Goal: Task Accomplishment & Management: Use online tool/utility

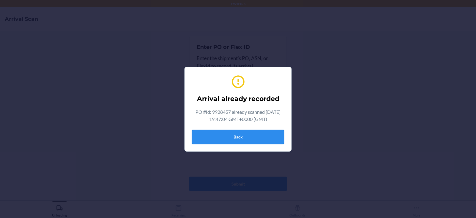
click at [252, 131] on button "Back" at bounding box center [238, 137] width 92 height 14
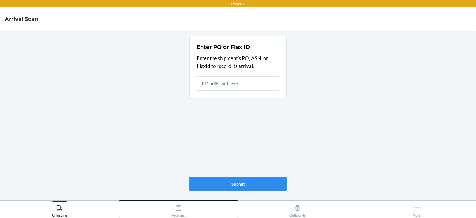
click at [180, 215] on div "Receiving" at bounding box center [179, 209] width 14 height 15
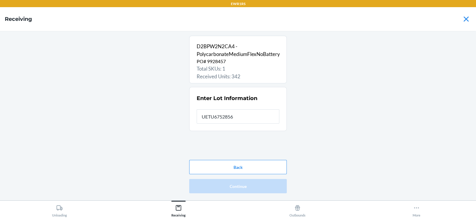
type input "UETU6752856"
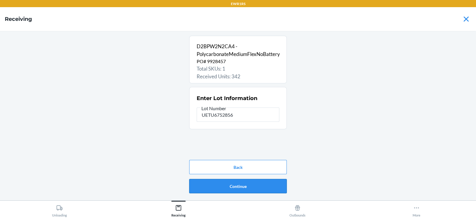
click at [269, 186] on button "Continue" at bounding box center [238, 186] width 98 height 14
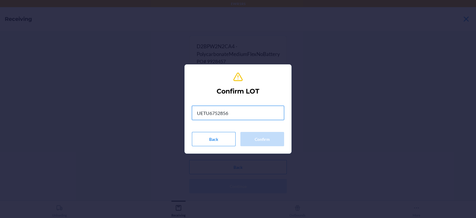
type input "UETU6752856"
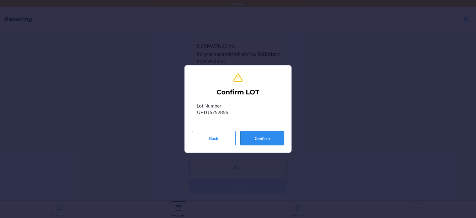
click at [265, 143] on button "Confirm" at bounding box center [263, 138] width 44 height 14
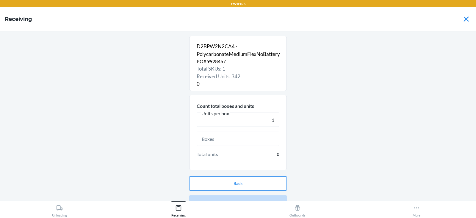
type input "1"
click at [230, 140] on input "text" at bounding box center [238, 139] width 83 height 14
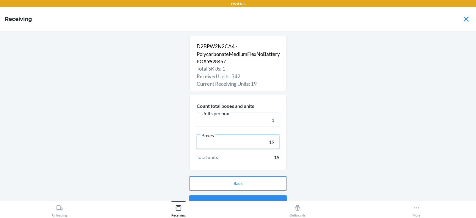
scroll to position [11, 0]
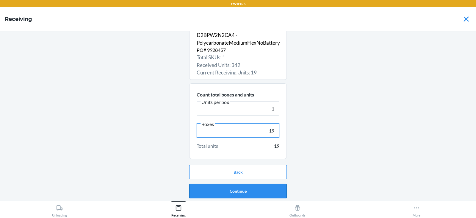
type input "19"
click at [268, 195] on button "Continue" at bounding box center [238, 191] width 98 height 14
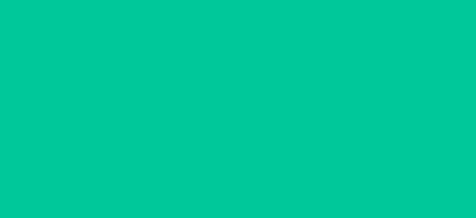
scroll to position [0, 0]
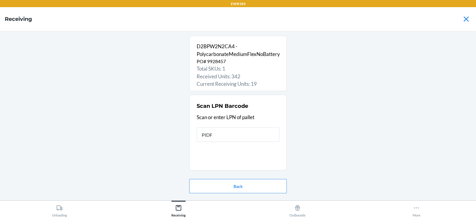
type input "PIDFE"
type input "rs399"
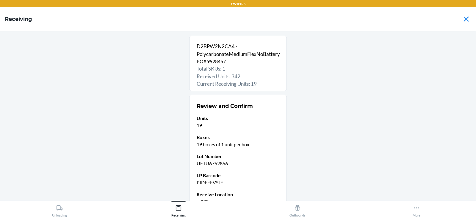
scroll to position [58, 0]
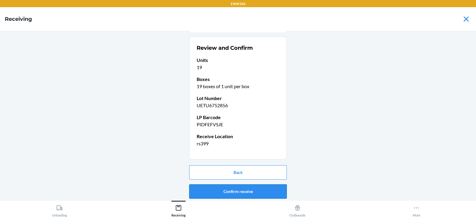
click at [260, 189] on button "Confirm receive" at bounding box center [238, 191] width 98 height 14
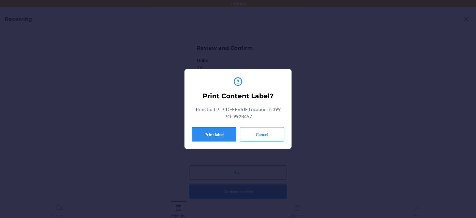
click at [221, 138] on button "Print label" at bounding box center [214, 134] width 44 height 14
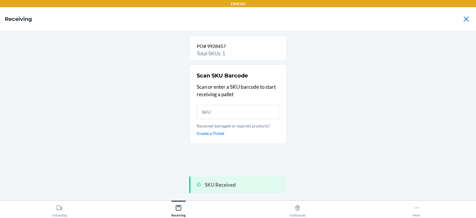
scroll to position [0, 0]
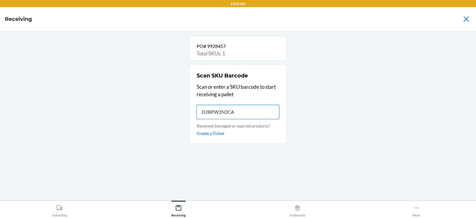
type input "D2BPW2N2CA4"
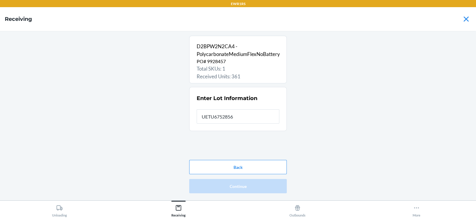
type input "UETU6752856"
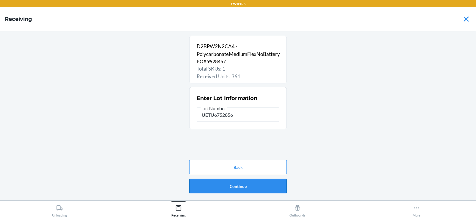
click at [232, 191] on button "Continue" at bounding box center [238, 186] width 98 height 14
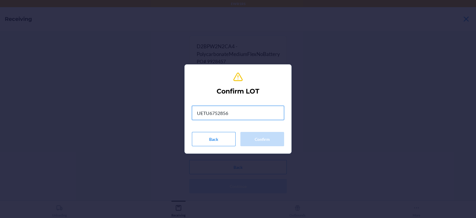
type input "UETU6752856"
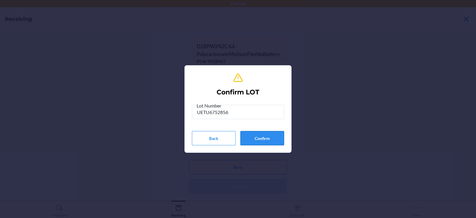
click at [259, 140] on button "Confirm" at bounding box center [263, 138] width 44 height 14
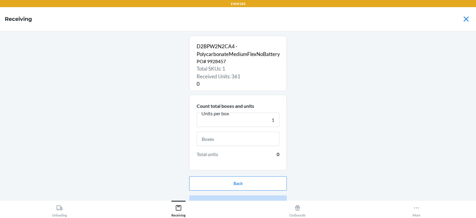
type input "1"
click at [240, 139] on input "text" at bounding box center [238, 139] width 83 height 14
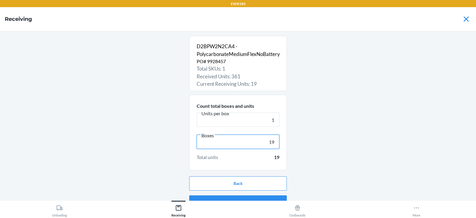
scroll to position [11, 0]
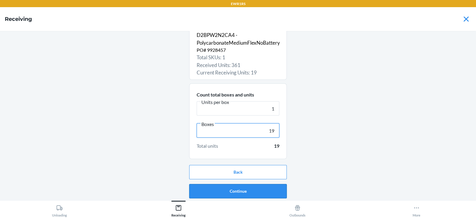
type input "19"
click at [254, 195] on button "Continue" at bounding box center [238, 191] width 98 height 14
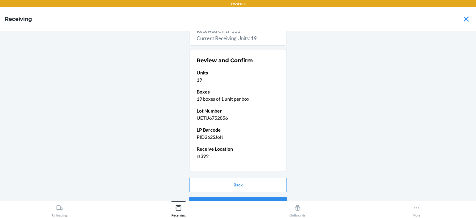
scroll to position [58, 0]
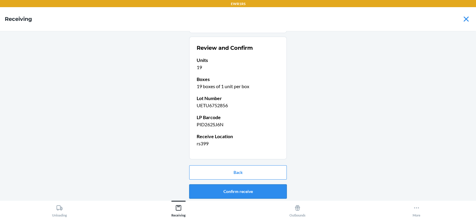
click at [261, 193] on button "Confirm receive" at bounding box center [238, 191] width 98 height 14
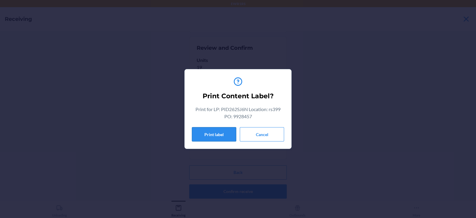
click at [211, 134] on button "Print label" at bounding box center [214, 134] width 44 height 14
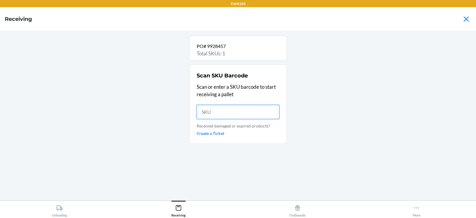
scroll to position [0, 0]
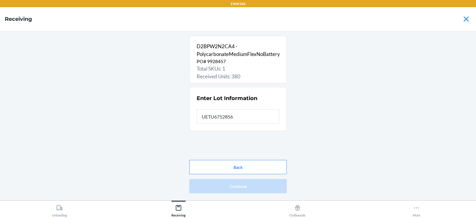
type input "UETU6752856"
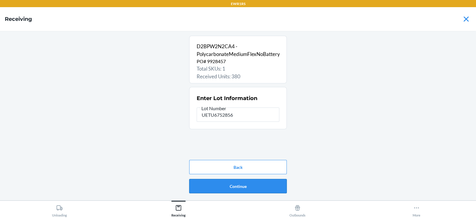
click at [262, 190] on button "Continue" at bounding box center [238, 186] width 98 height 14
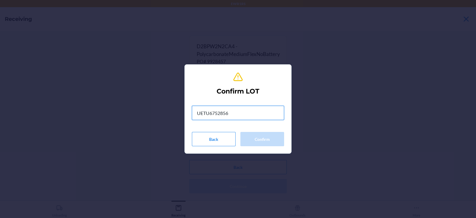
type input "UETU6752856"
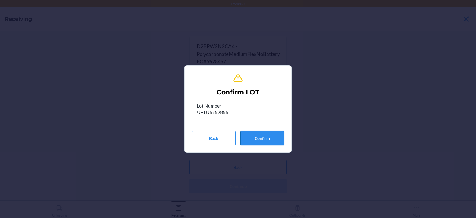
click at [268, 140] on button "Confirm" at bounding box center [263, 138] width 44 height 14
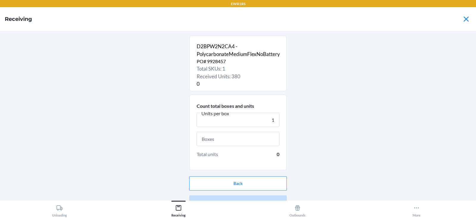
type input "1"
click at [226, 140] on input "text" at bounding box center [238, 139] width 83 height 14
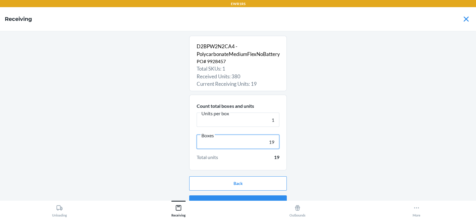
scroll to position [11, 0]
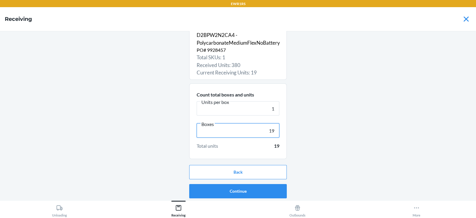
type input "19"
click at [258, 195] on button "Continue" at bounding box center [238, 191] width 98 height 14
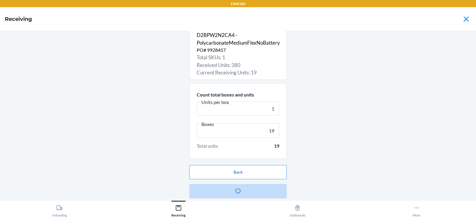
scroll to position [0, 0]
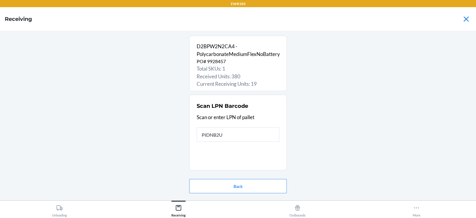
type input "PIDNB2UH"
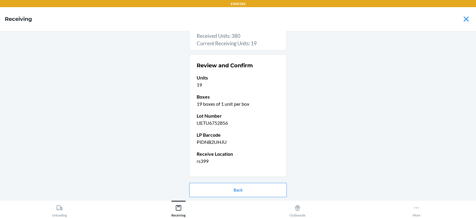
scroll to position [58, 0]
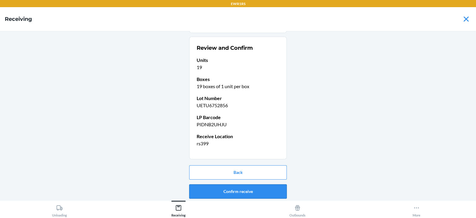
click at [259, 191] on button "Confirm receive" at bounding box center [238, 191] width 98 height 14
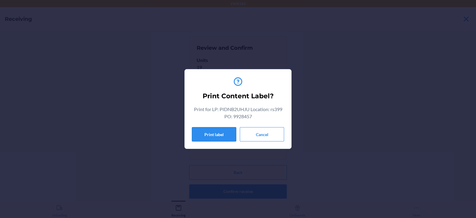
click at [211, 135] on button "Print label" at bounding box center [214, 134] width 44 height 14
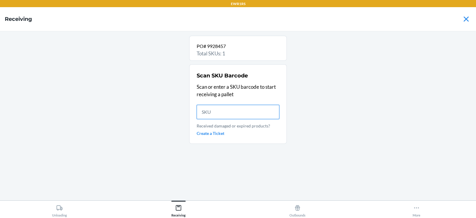
scroll to position [0, 0]
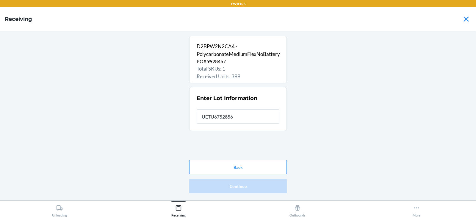
type input "UETU6752856"
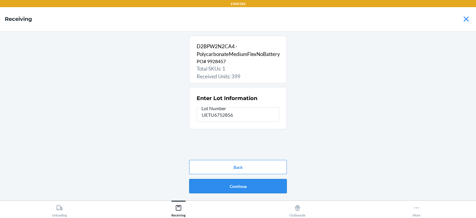
click at [256, 182] on button "Continue" at bounding box center [238, 186] width 98 height 14
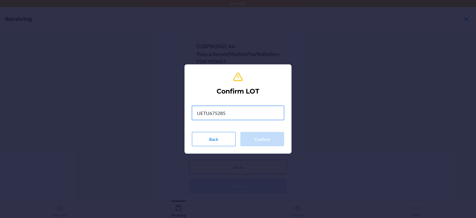
type input "UETU6752856"
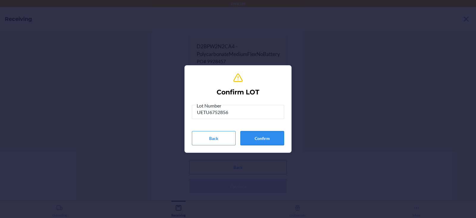
click at [273, 141] on button "Confirm" at bounding box center [263, 138] width 44 height 14
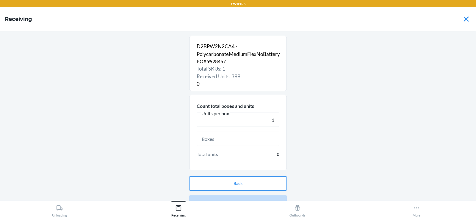
type input "1"
click at [225, 141] on input "text" at bounding box center [238, 139] width 83 height 14
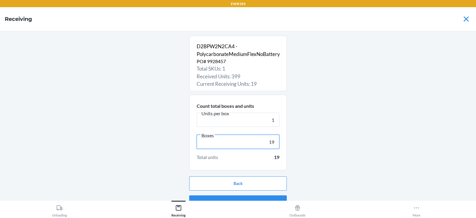
scroll to position [11, 0]
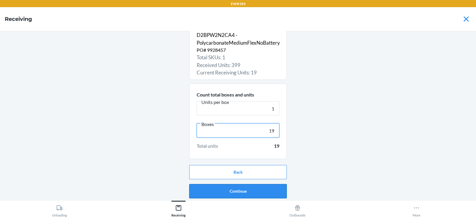
type input "19"
click at [269, 195] on button "Continue" at bounding box center [238, 191] width 98 height 14
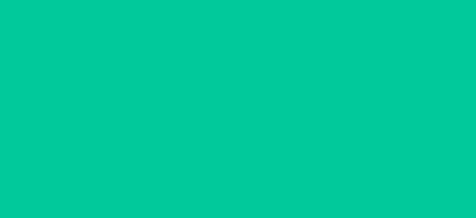
scroll to position [0, 0]
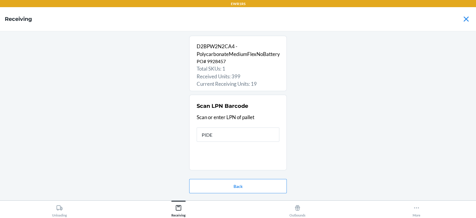
type input "PIDE3"
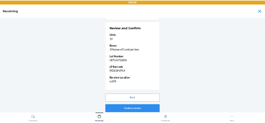
scroll to position [58, 0]
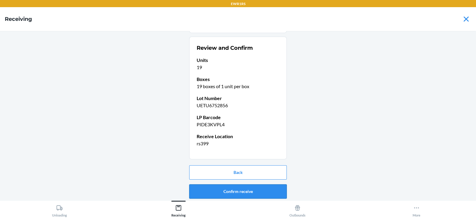
click at [277, 195] on button "Confirm receive" at bounding box center [238, 191] width 98 height 14
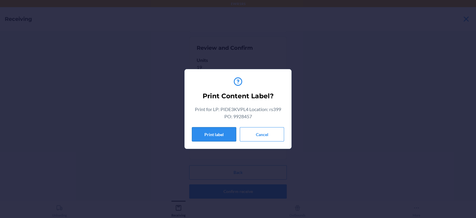
click at [213, 141] on button "Print label" at bounding box center [214, 134] width 44 height 14
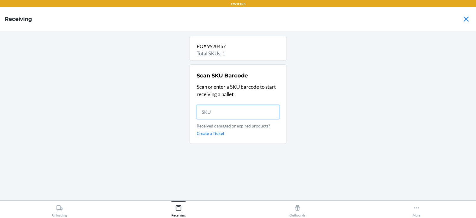
scroll to position [0, 0]
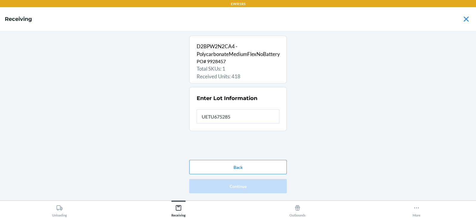
type input "UETU6752856"
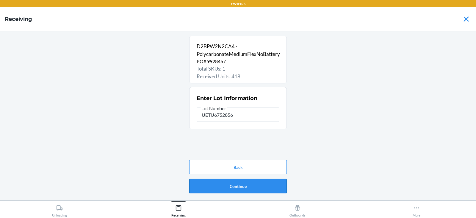
click at [270, 192] on button "Continue" at bounding box center [238, 186] width 98 height 14
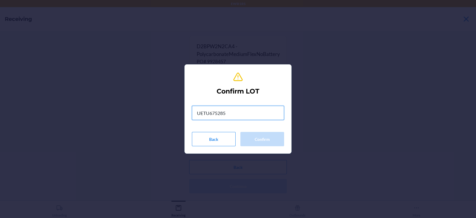
type input "UETU6752856"
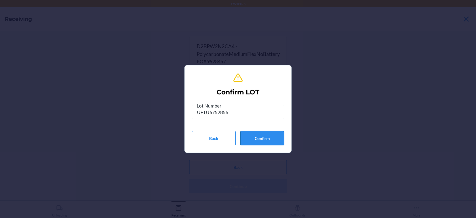
click at [265, 142] on button "Confirm" at bounding box center [263, 138] width 44 height 14
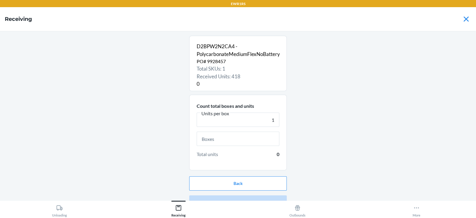
type input "1"
click at [244, 138] on input "text" at bounding box center [238, 139] width 83 height 14
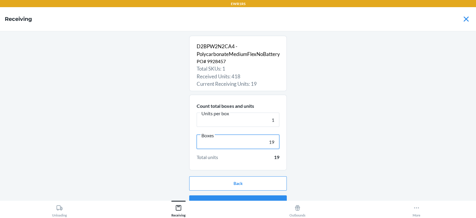
scroll to position [11, 0]
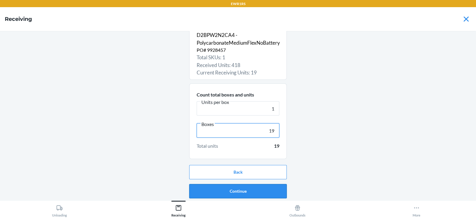
type input "19"
click at [261, 194] on button "Continue" at bounding box center [238, 191] width 98 height 14
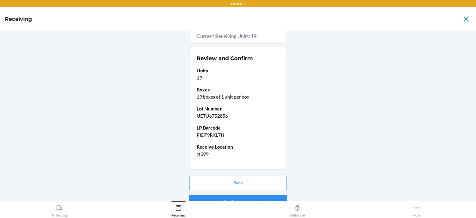
scroll to position [58, 0]
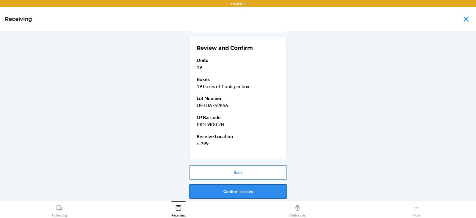
click at [266, 196] on button "Confirm receive" at bounding box center [238, 191] width 98 height 14
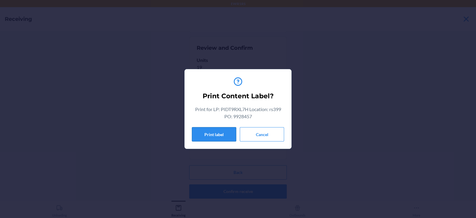
click at [213, 134] on button "Print label" at bounding box center [214, 134] width 44 height 14
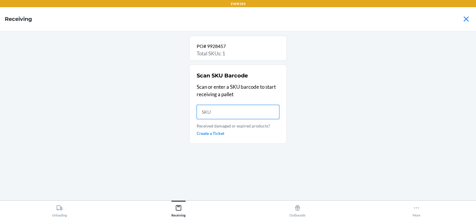
scroll to position [0, 0]
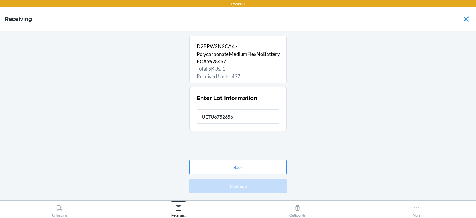
type input "UETU6752856"
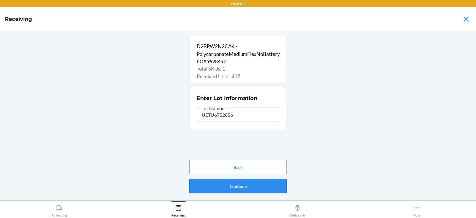
click at [272, 191] on button "Continue" at bounding box center [238, 186] width 98 height 14
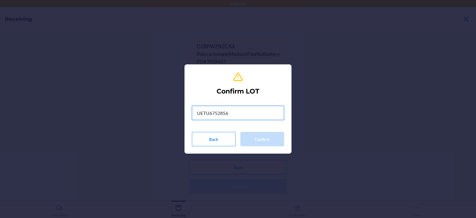
type input "UETU6752856"
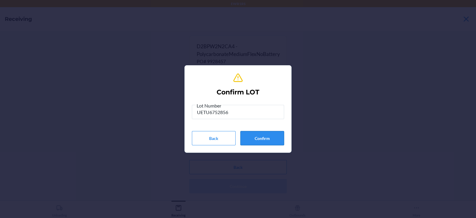
click at [265, 139] on button "Confirm" at bounding box center [263, 138] width 44 height 14
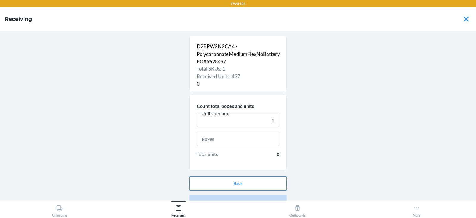
type input "1"
click at [233, 139] on input "text" at bounding box center [238, 139] width 83 height 14
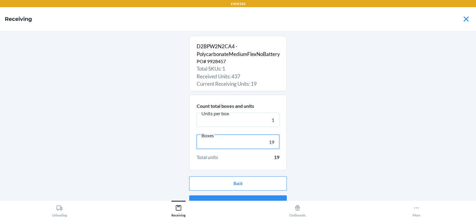
scroll to position [11, 0]
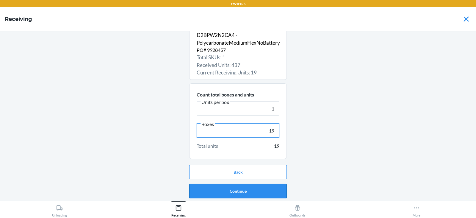
type input "19"
click at [260, 197] on button "Continue" at bounding box center [238, 191] width 98 height 14
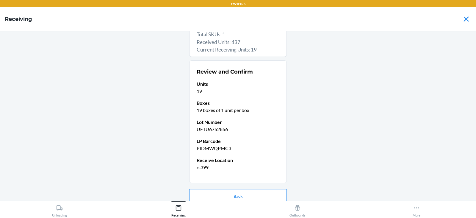
scroll to position [58, 0]
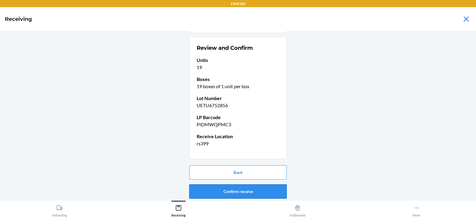
click at [265, 194] on button "Confirm receive" at bounding box center [238, 191] width 98 height 14
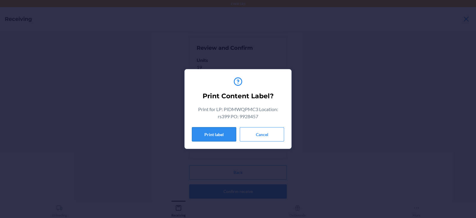
click at [204, 129] on button "Print label" at bounding box center [214, 134] width 44 height 14
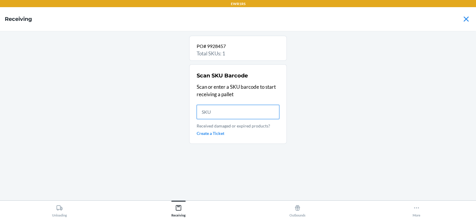
scroll to position [0, 0]
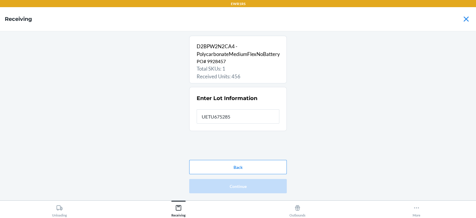
type input "UETU6752856"
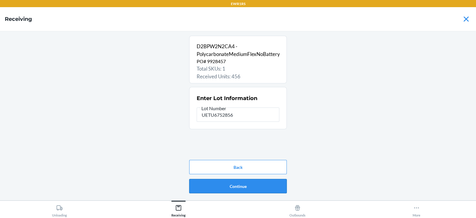
click at [265, 188] on button "Continue" at bounding box center [238, 186] width 98 height 14
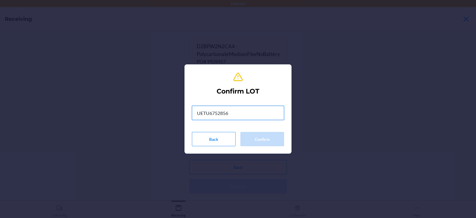
type input "UETU6752856"
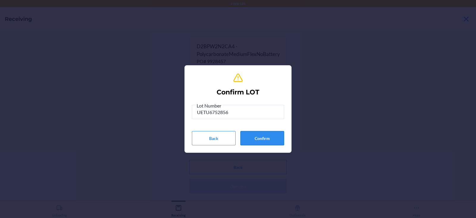
click at [265, 143] on button "Confirm" at bounding box center [263, 138] width 44 height 14
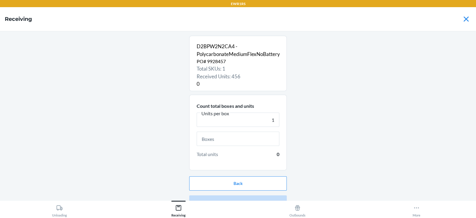
type input "1"
click at [228, 140] on input "text" at bounding box center [238, 139] width 83 height 14
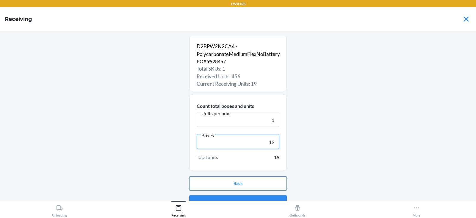
scroll to position [11, 0]
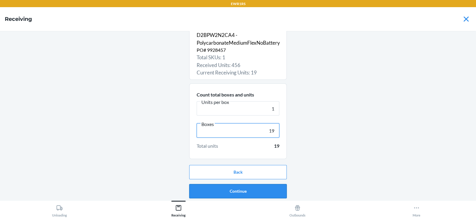
type input "19"
click at [264, 191] on button "Continue" at bounding box center [238, 191] width 98 height 14
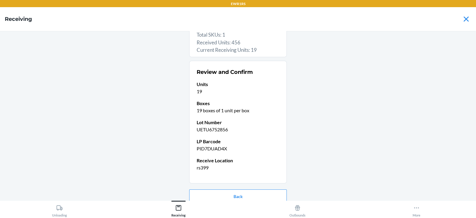
scroll to position [58, 0]
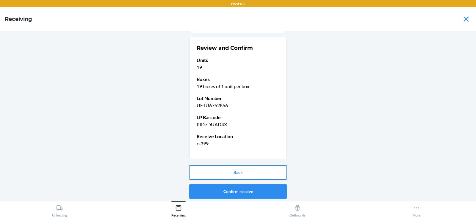
click at [233, 176] on button "Back" at bounding box center [238, 172] width 98 height 14
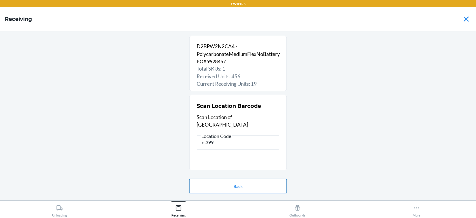
click at [238, 186] on button "Back" at bounding box center [238, 186] width 98 height 14
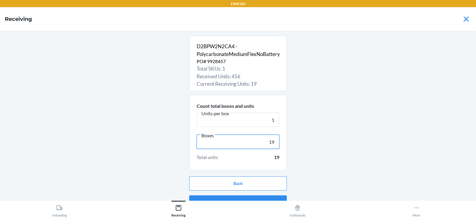
click at [275, 143] on input "19" at bounding box center [238, 142] width 83 height 14
click at [271, 141] on input "19" at bounding box center [238, 142] width 83 height 14
type input "1"
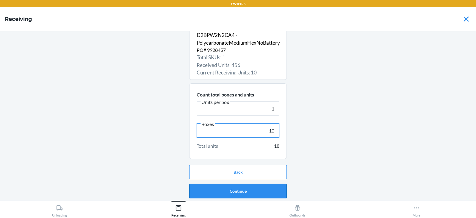
type input "10"
click at [259, 194] on button "Continue" at bounding box center [238, 191] width 98 height 14
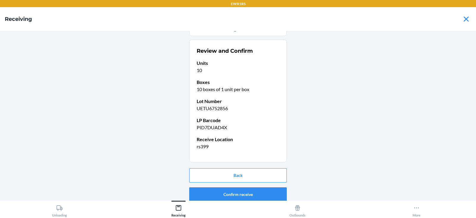
scroll to position [58, 0]
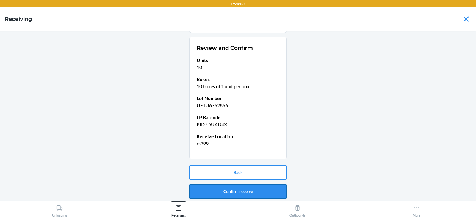
click at [251, 191] on button "Confirm receive" at bounding box center [238, 191] width 98 height 14
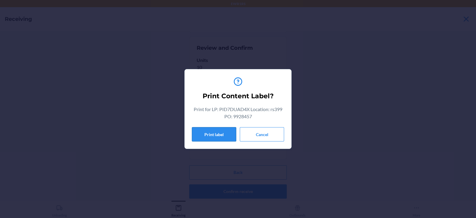
click at [213, 141] on button "Print label" at bounding box center [214, 134] width 44 height 14
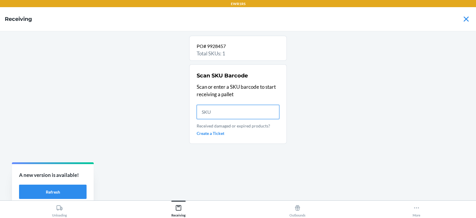
scroll to position [0, 0]
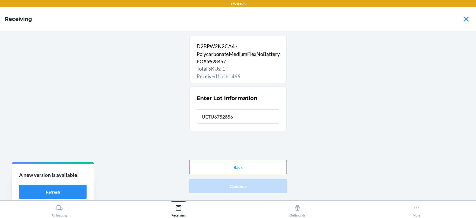
type input "UETU6752856"
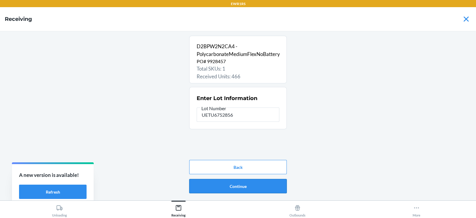
click at [277, 188] on button "Continue" at bounding box center [238, 186] width 98 height 14
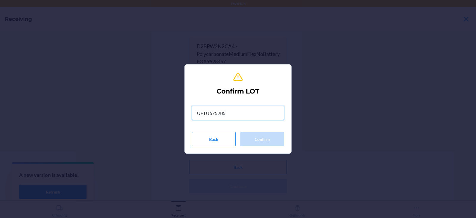
type input "UETU6752856"
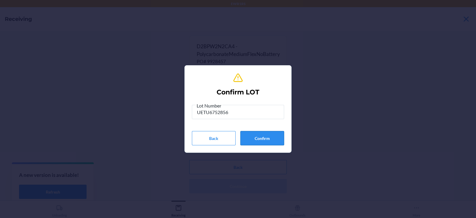
click at [272, 142] on button "Confirm" at bounding box center [263, 138] width 44 height 14
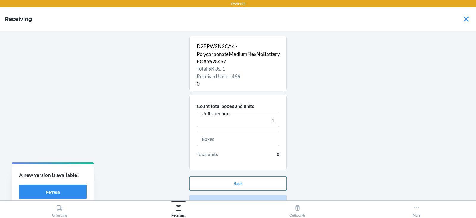
type input "1"
click at [245, 140] on input "text" at bounding box center [238, 139] width 83 height 14
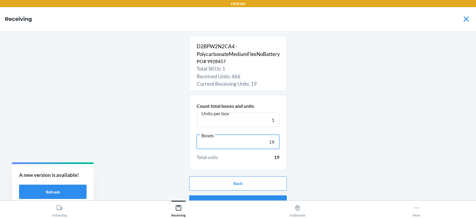
scroll to position [11, 0]
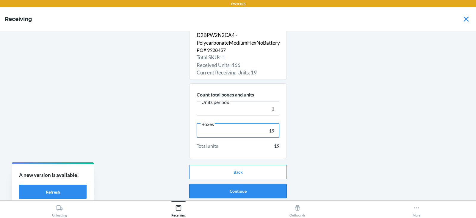
type input "19"
click at [269, 194] on button "Continue" at bounding box center [238, 191] width 98 height 14
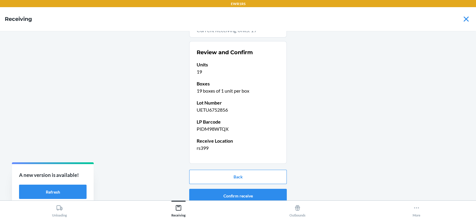
scroll to position [58, 0]
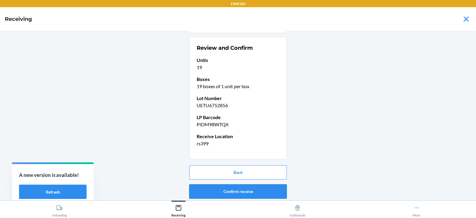
click at [272, 190] on button "Confirm receive" at bounding box center [238, 191] width 98 height 14
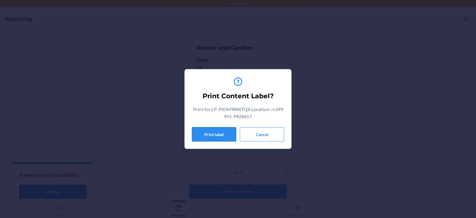
click at [219, 133] on button "Print label" at bounding box center [214, 134] width 44 height 14
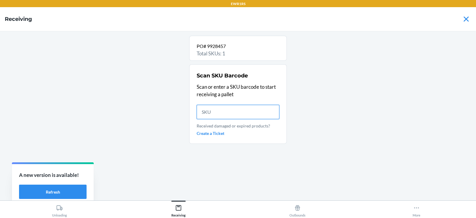
scroll to position [0, 0]
type input "D2"
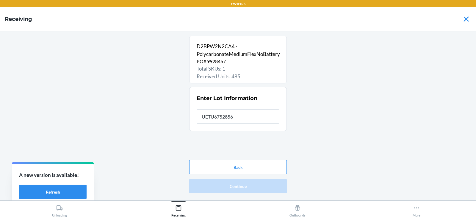
type input "UETU6752856"
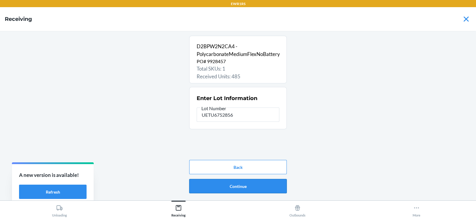
click at [249, 183] on button "Continue" at bounding box center [238, 186] width 98 height 14
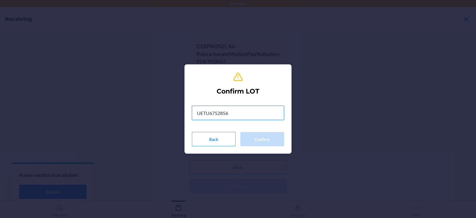
type input "UETU6752856"
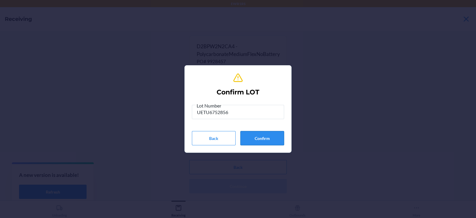
click at [267, 136] on button "Confirm" at bounding box center [263, 138] width 44 height 14
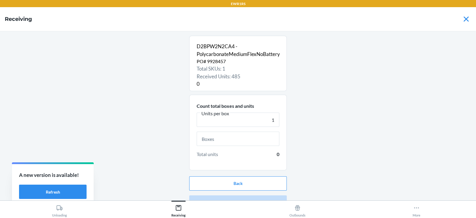
type input "1"
click at [241, 140] on input "text" at bounding box center [238, 139] width 83 height 14
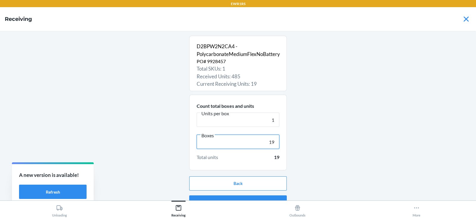
scroll to position [11, 0]
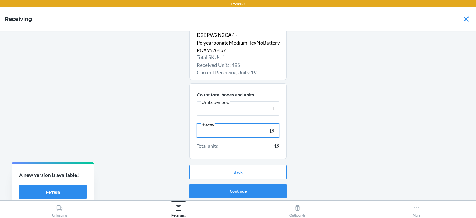
type input "19"
click at [266, 197] on button "Continue" at bounding box center [238, 191] width 98 height 14
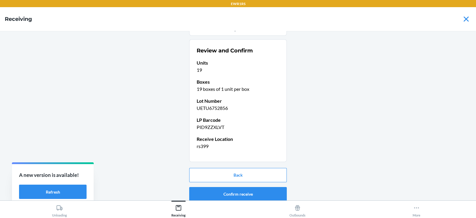
scroll to position [58, 0]
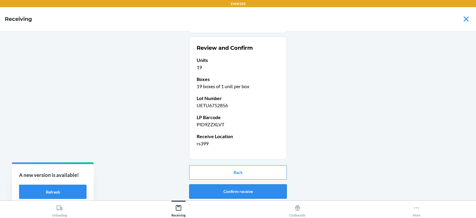
click at [271, 196] on button "Confirm receive" at bounding box center [238, 191] width 98 height 14
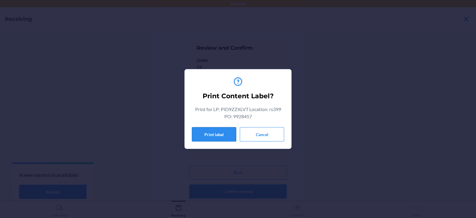
click at [208, 130] on button "Print label" at bounding box center [214, 134] width 44 height 14
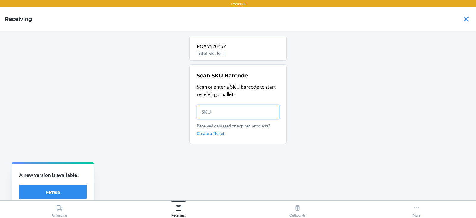
scroll to position [0, 0]
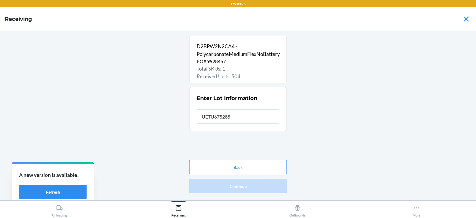
type input "UETU6752856"
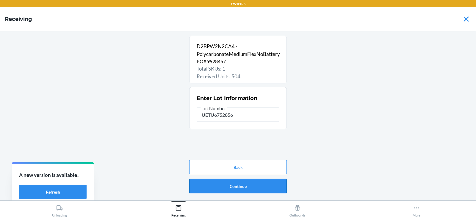
click at [257, 191] on button "Continue" at bounding box center [238, 186] width 98 height 14
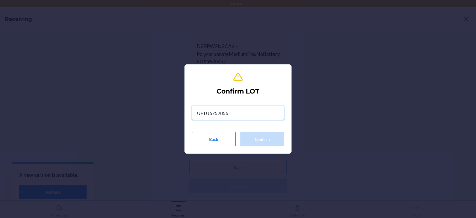
type input "UETU6752856"
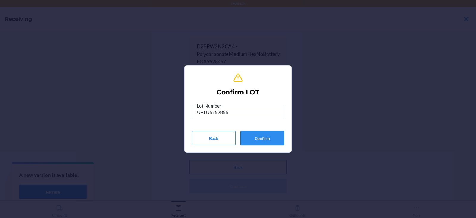
click at [268, 139] on button "Confirm" at bounding box center [263, 138] width 44 height 14
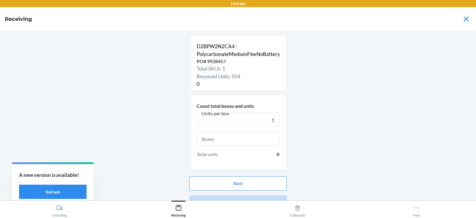
type input "1"
click at [229, 139] on input "text" at bounding box center [238, 139] width 83 height 14
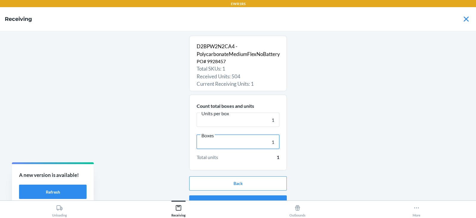
type input "19"
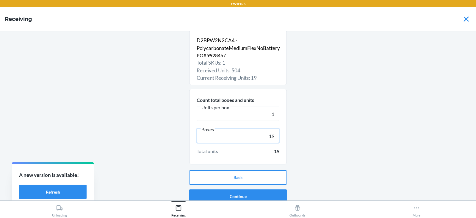
scroll to position [11, 0]
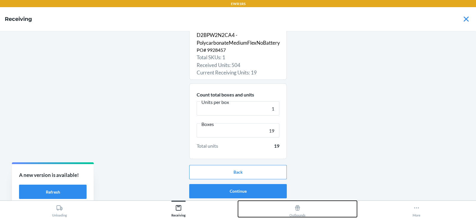
click at [260, 202] on button "Outbounds" at bounding box center [297, 209] width 119 height 16
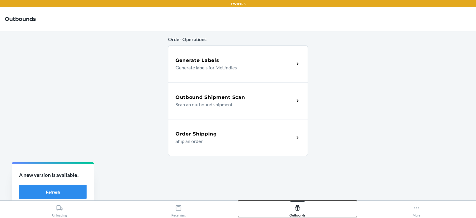
click at [190, 212] on button "Receiving" at bounding box center [178, 209] width 119 height 16
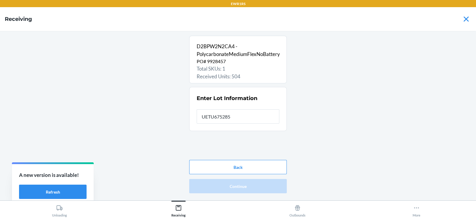
type input "UETU6752856"
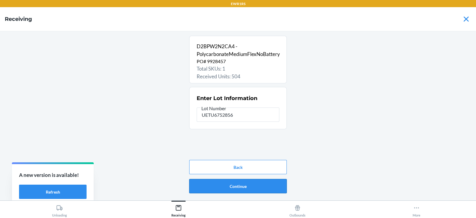
click at [273, 190] on button "Continue" at bounding box center [238, 186] width 98 height 14
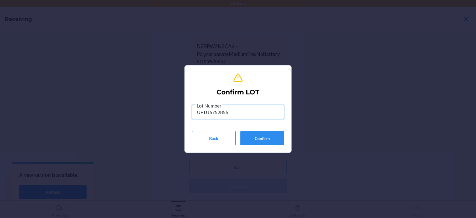
type input "UETU6752856"
click at [272, 144] on button "Confirm" at bounding box center [263, 138] width 44 height 14
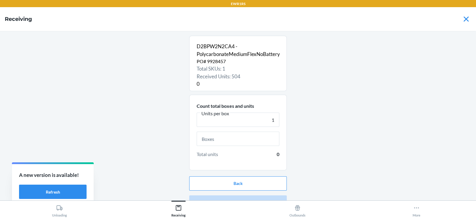
type input "1"
click at [223, 136] on input "text" at bounding box center [238, 139] width 83 height 14
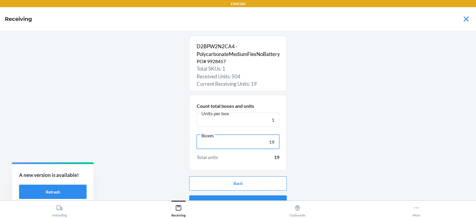
scroll to position [11, 0]
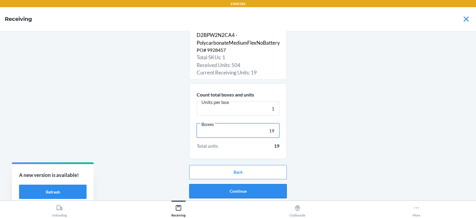
type input "19"
click at [258, 191] on button "Continue" at bounding box center [238, 191] width 98 height 14
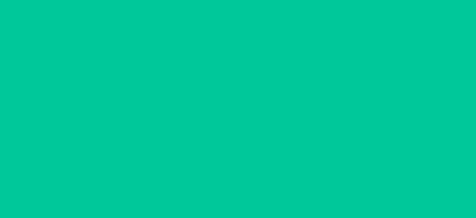
scroll to position [0, 0]
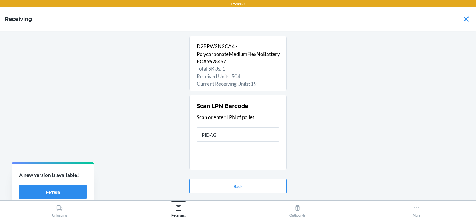
type input "PIDAG2"
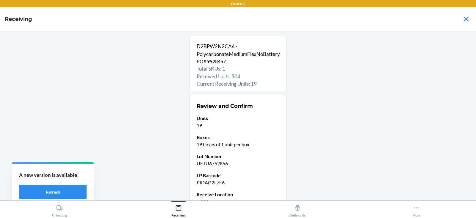
scroll to position [58, 0]
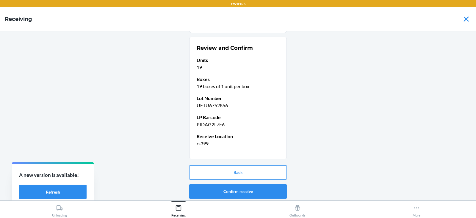
click at [238, 197] on button "Confirm receive" at bounding box center [238, 191] width 98 height 14
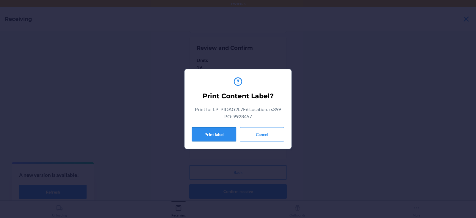
click at [212, 140] on button "Print label" at bounding box center [214, 134] width 44 height 14
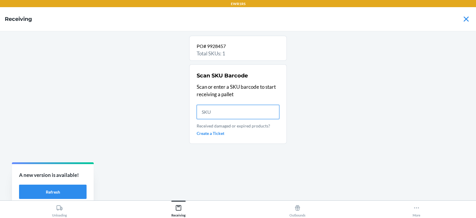
scroll to position [0, 0]
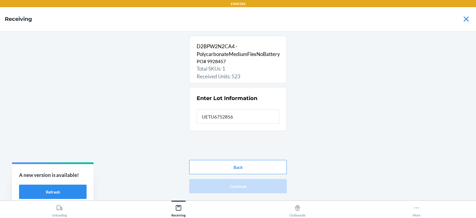
type input "UETU6752856"
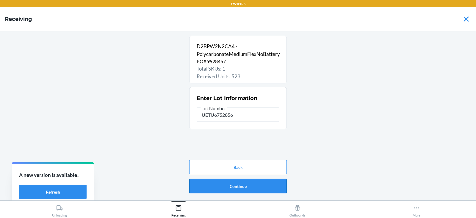
click at [261, 187] on button "Continue" at bounding box center [238, 186] width 98 height 14
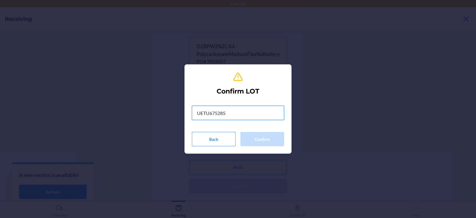
type input "UETU6752856"
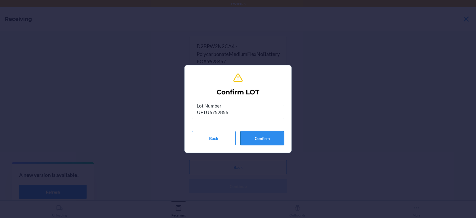
click at [274, 135] on button "Confirm" at bounding box center [263, 138] width 44 height 14
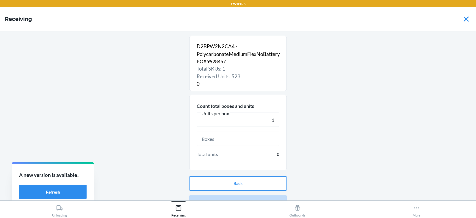
type input "1"
click at [247, 139] on input "text" at bounding box center [238, 139] width 83 height 14
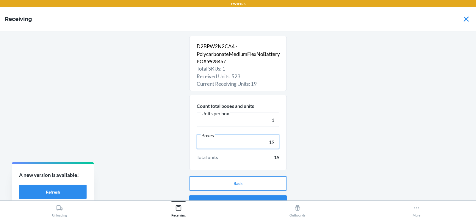
scroll to position [11, 0]
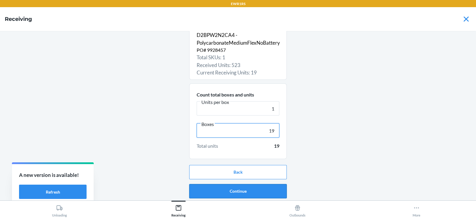
type input "19"
click at [261, 191] on button "Continue" at bounding box center [238, 191] width 98 height 14
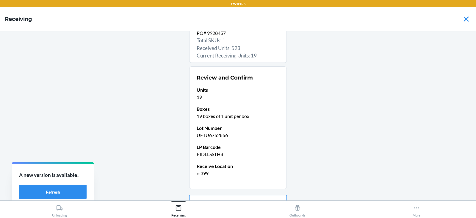
scroll to position [58, 0]
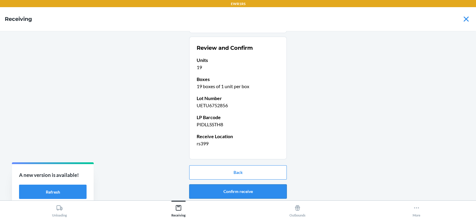
click at [249, 192] on button "Confirm receive" at bounding box center [238, 191] width 98 height 14
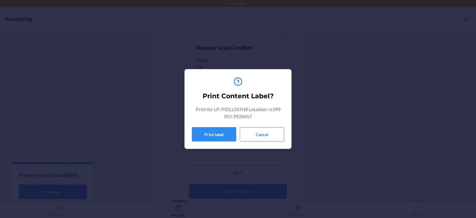
click at [220, 128] on button "Print label" at bounding box center [214, 134] width 44 height 14
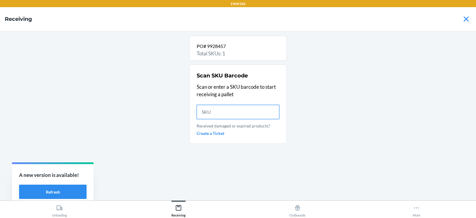
scroll to position [0, 0]
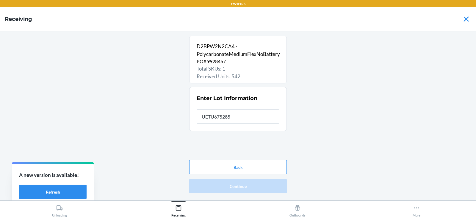
type input "UETU6752856"
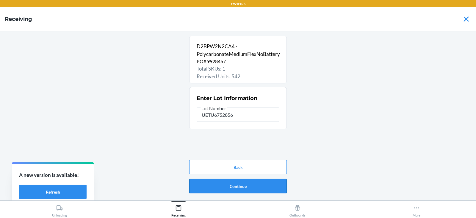
click at [277, 182] on button "Continue" at bounding box center [238, 186] width 98 height 14
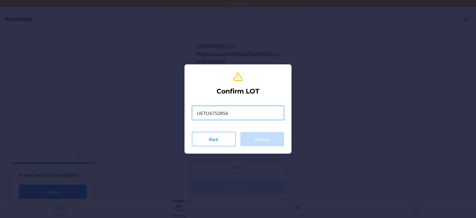
type input "UETU6752856"
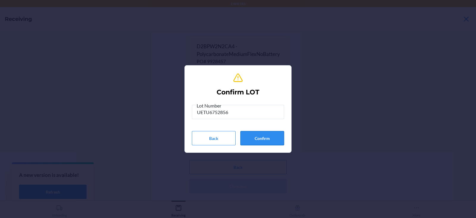
click at [263, 142] on button "Confirm" at bounding box center [263, 138] width 44 height 14
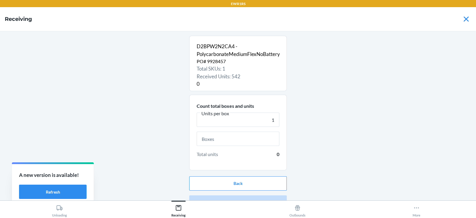
type input "1"
click at [246, 141] on input "text" at bounding box center [238, 139] width 83 height 14
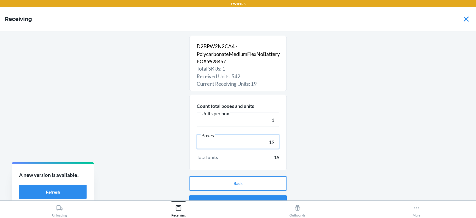
scroll to position [11, 0]
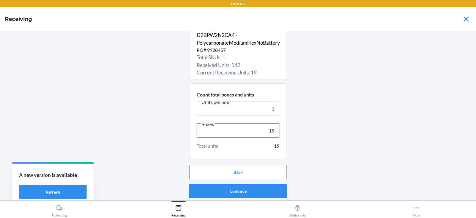
type input "19"
click at [265, 193] on button "Continue" at bounding box center [238, 191] width 98 height 14
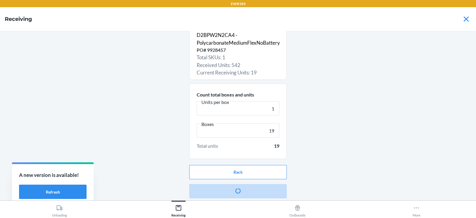
scroll to position [0, 0]
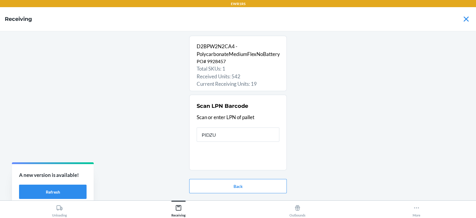
type input "PIDZU4"
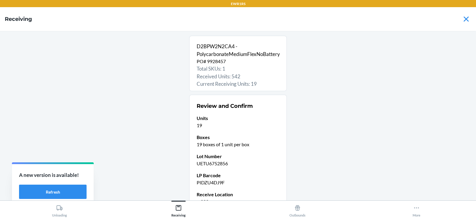
scroll to position [58, 0]
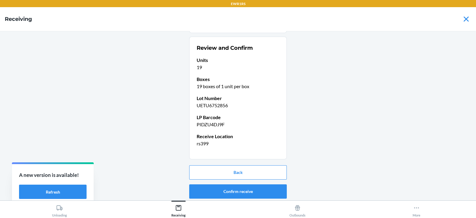
click at [258, 201] on button "Outbounds" at bounding box center [297, 209] width 119 height 16
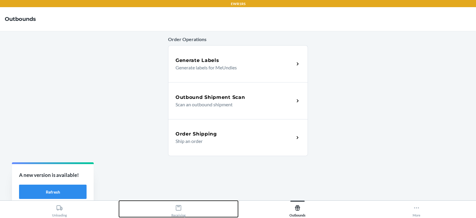
click at [180, 205] on icon at bounding box center [178, 207] width 5 height 5
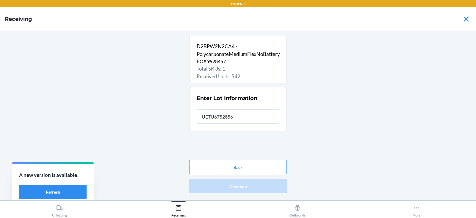
type input "UETU6752856"
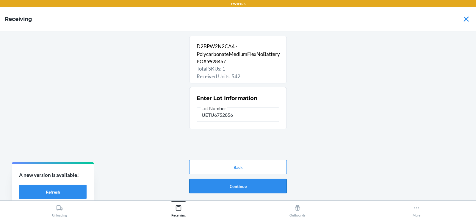
click at [272, 190] on button "Continue" at bounding box center [238, 186] width 98 height 14
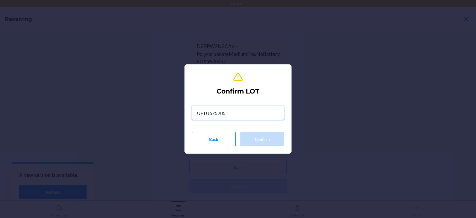
type input "UETU6752856"
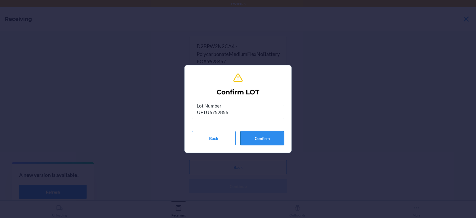
click at [273, 139] on button "Confirm" at bounding box center [263, 138] width 44 height 14
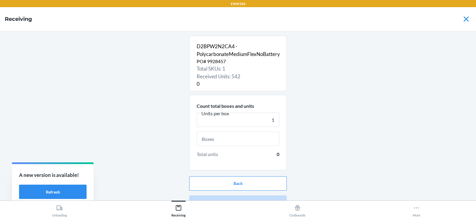
type input "1"
click at [239, 140] on input "text" at bounding box center [238, 139] width 83 height 14
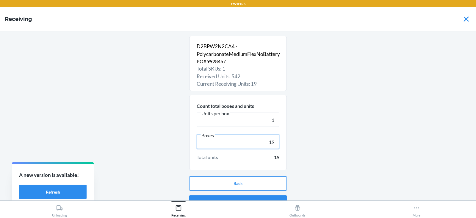
scroll to position [11, 0]
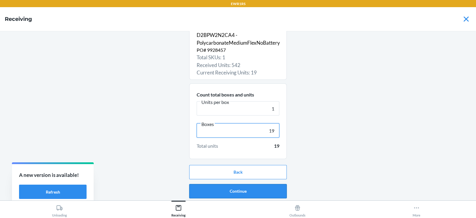
type input "19"
click at [248, 195] on button "Continue" at bounding box center [238, 191] width 98 height 14
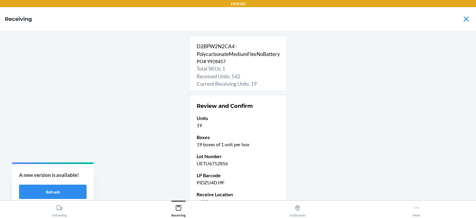
scroll to position [58, 0]
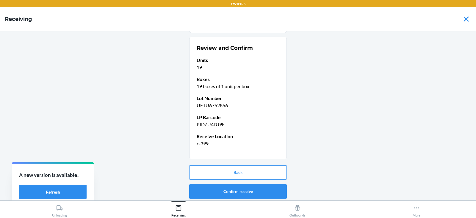
click at [261, 191] on button "Confirm receive" at bounding box center [238, 191] width 98 height 14
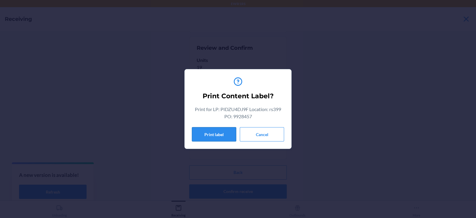
click at [212, 133] on button "Print label" at bounding box center [214, 134] width 44 height 14
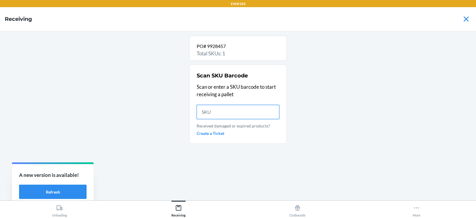
scroll to position [0, 0]
type input "D2BPW2"
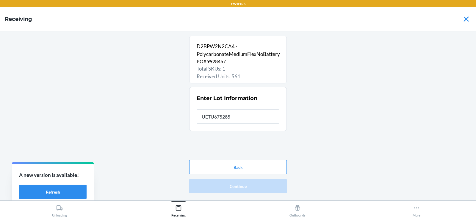
type input "UETU6752856"
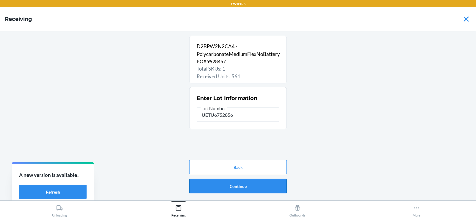
click at [274, 191] on button "Continue" at bounding box center [238, 186] width 98 height 14
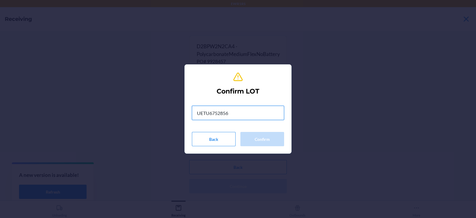
type input "UETU6752856"
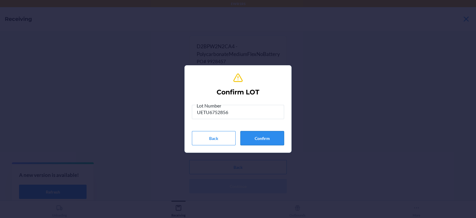
click at [264, 138] on button "Confirm" at bounding box center [263, 138] width 44 height 14
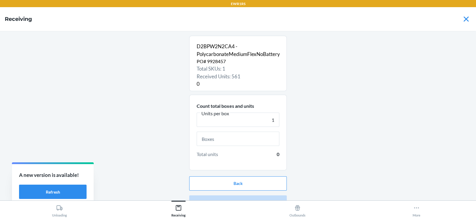
type input "1"
click at [238, 138] on input "text" at bounding box center [238, 139] width 83 height 14
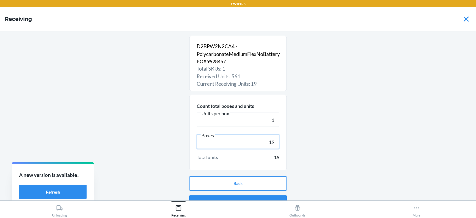
scroll to position [11, 0]
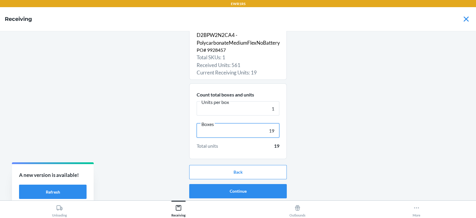
type input "19"
click at [256, 192] on button "Continue" at bounding box center [238, 191] width 98 height 14
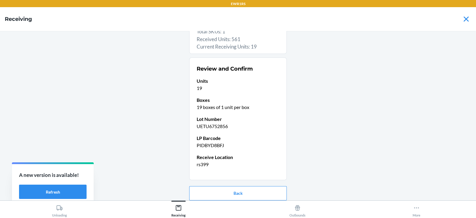
scroll to position [58, 0]
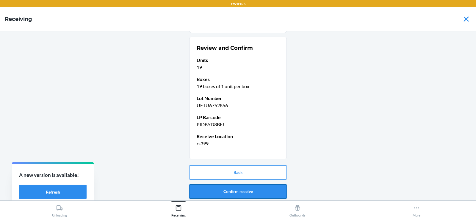
click at [256, 196] on button "Confirm receive" at bounding box center [238, 191] width 98 height 14
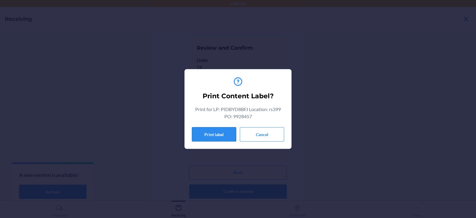
click at [214, 139] on button "Print label" at bounding box center [214, 134] width 44 height 14
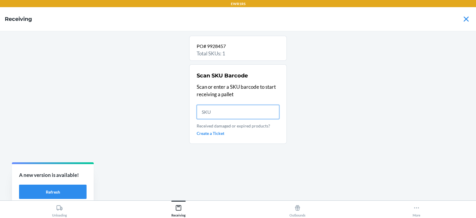
scroll to position [0, 0]
type input "D2B"
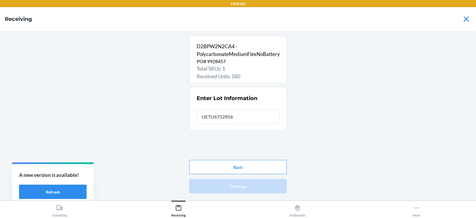
type input "UETU6752856"
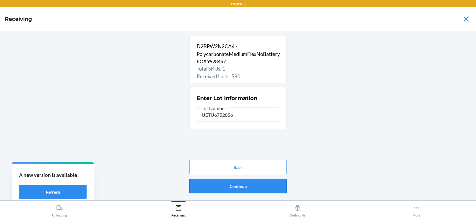
click at [264, 191] on button "Continue" at bounding box center [238, 186] width 98 height 14
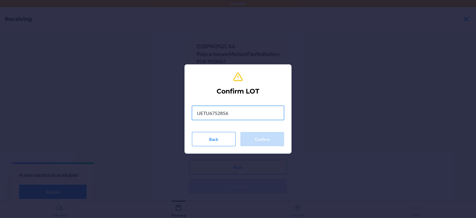
type input "UETU6752856"
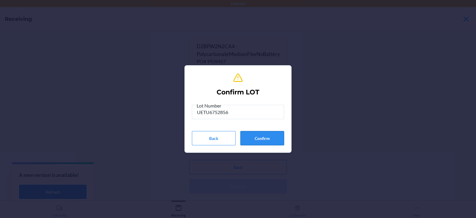
click at [273, 144] on button "Confirm" at bounding box center [263, 138] width 44 height 14
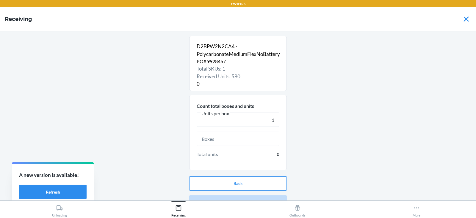
type input "1"
click at [229, 138] on input "text" at bounding box center [238, 139] width 83 height 14
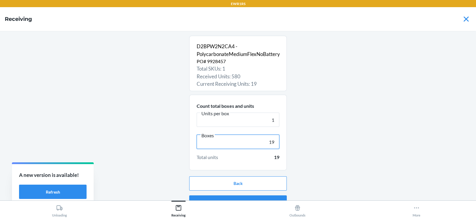
scroll to position [11, 0]
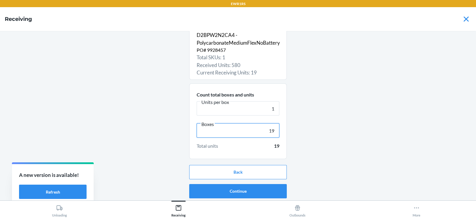
type input "19"
click at [263, 195] on button "Continue" at bounding box center [238, 191] width 98 height 14
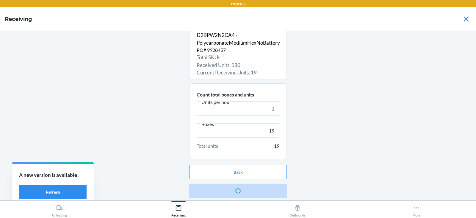
scroll to position [0, 0]
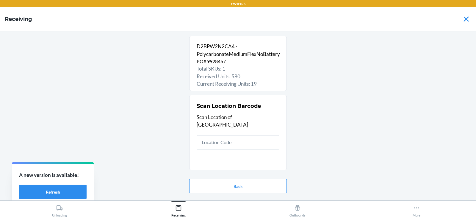
type input "r"
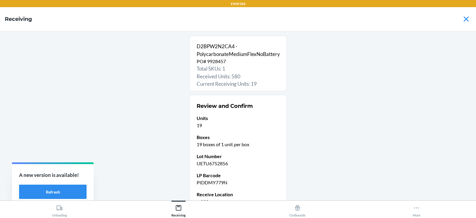
scroll to position [58, 0]
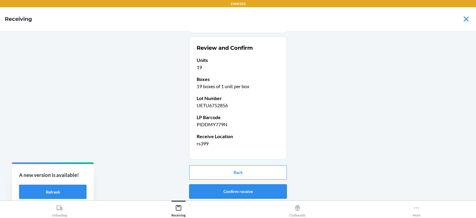
click at [252, 195] on button "Confirm receive" at bounding box center [238, 191] width 98 height 14
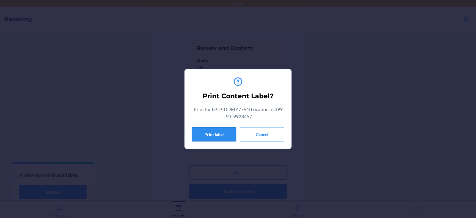
click at [216, 132] on button "Print label" at bounding box center [214, 134] width 44 height 14
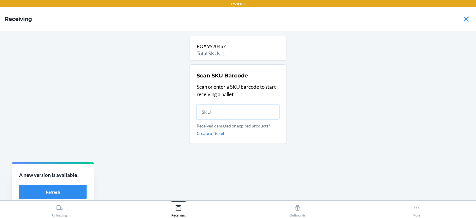
scroll to position [0, 0]
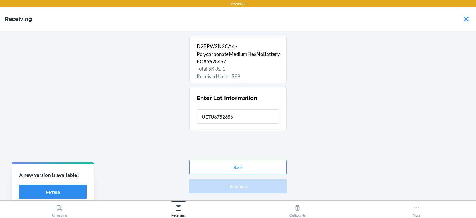
type input "UETU6752856"
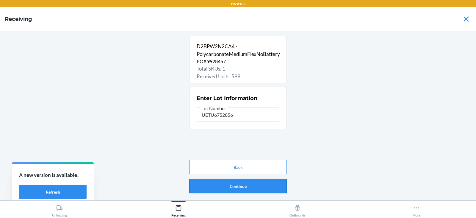
click at [271, 186] on button "Continue" at bounding box center [238, 186] width 98 height 14
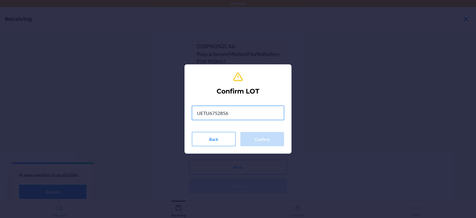
type input "UETU6752856"
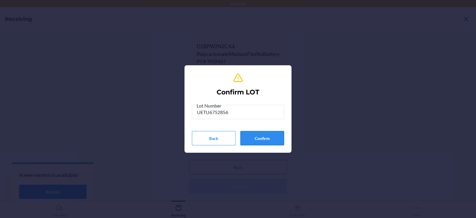
click at [259, 133] on button "Confirm" at bounding box center [263, 138] width 44 height 14
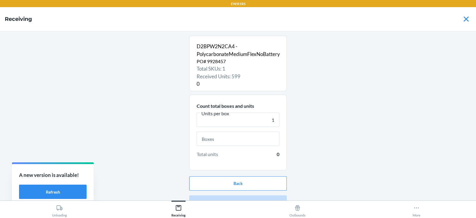
type input "1"
click at [238, 141] on input "text" at bounding box center [238, 139] width 83 height 14
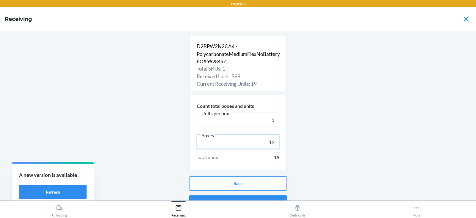
scroll to position [11, 0]
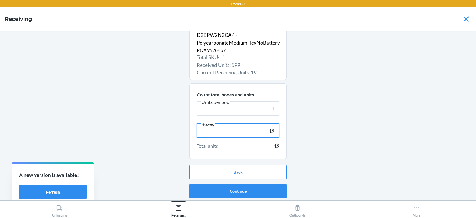
type input "19"
click at [245, 193] on button "Continue" at bounding box center [238, 191] width 98 height 14
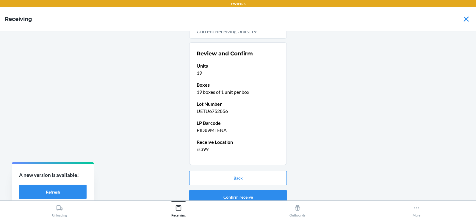
scroll to position [58, 0]
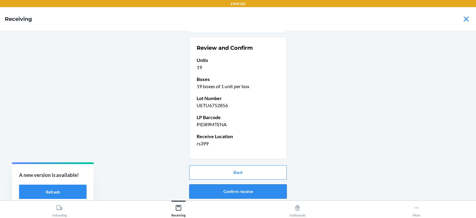
click at [245, 190] on button "Confirm receive" at bounding box center [238, 191] width 98 height 14
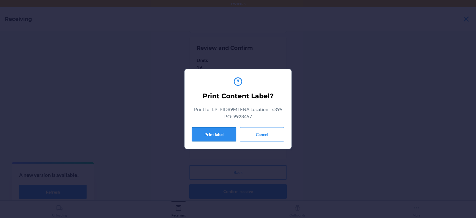
click at [211, 136] on button "Print label" at bounding box center [214, 134] width 44 height 14
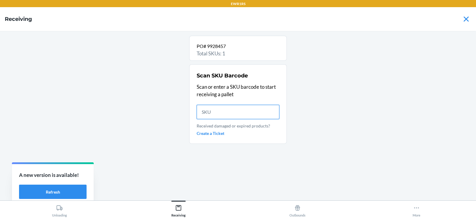
scroll to position [0, 0]
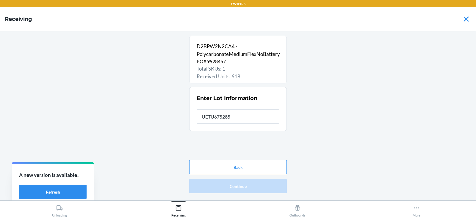
type input "UETU6752856"
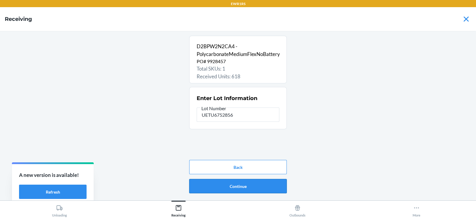
click at [271, 191] on button "Continue" at bounding box center [238, 186] width 98 height 14
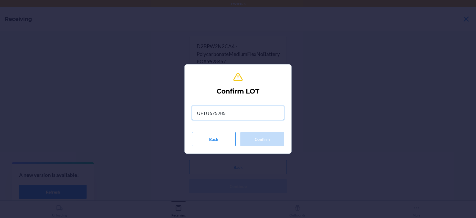
type input "UETU6752856"
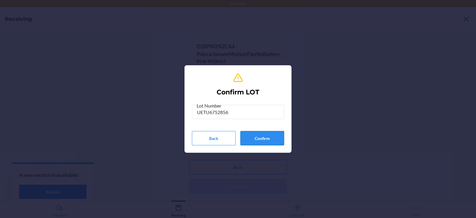
click at [274, 144] on button "Confirm" at bounding box center [263, 138] width 44 height 14
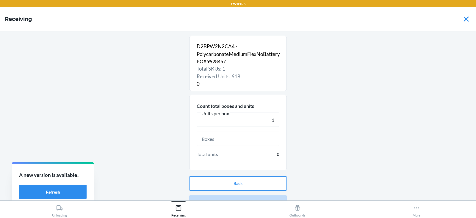
type input "1"
click at [232, 140] on input "text" at bounding box center [238, 139] width 83 height 14
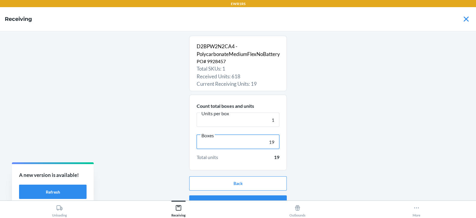
scroll to position [11, 0]
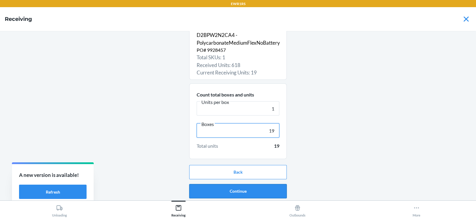
type input "19"
click at [259, 193] on button "Continue" at bounding box center [238, 191] width 98 height 14
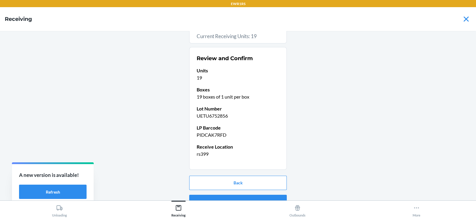
scroll to position [58, 0]
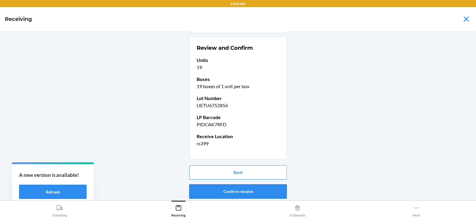
click at [252, 191] on button "Confirm receive" at bounding box center [238, 191] width 98 height 14
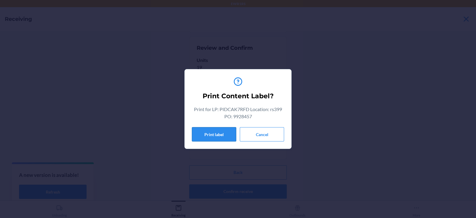
click at [211, 129] on button "Print label" at bounding box center [214, 134] width 44 height 14
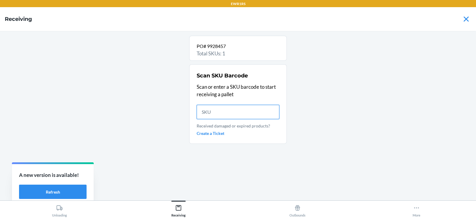
scroll to position [0, 0]
type input "D2BPW2N2C"
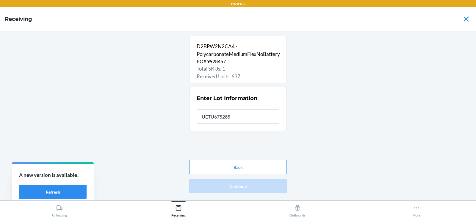
type input "UETU6752856"
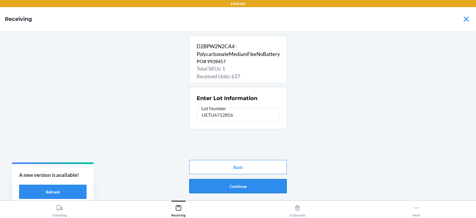
click at [263, 191] on button "Continue" at bounding box center [238, 186] width 98 height 14
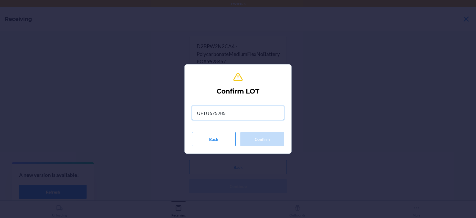
type input "UETU6752856"
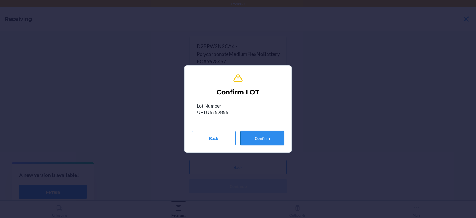
click at [271, 142] on button "Confirm" at bounding box center [263, 138] width 44 height 14
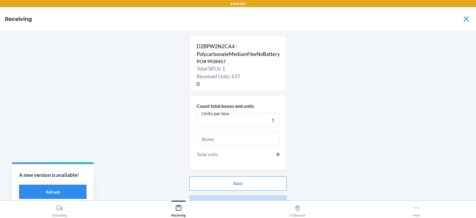
type input "1"
click at [236, 140] on input "text" at bounding box center [238, 139] width 83 height 14
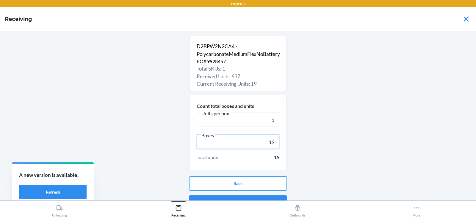
scroll to position [11, 0]
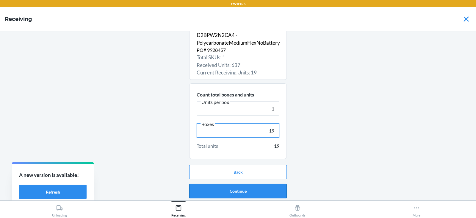
type input "19"
click at [265, 195] on button "Continue" at bounding box center [238, 191] width 98 height 14
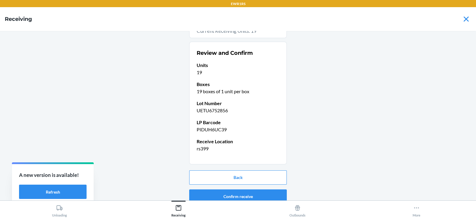
scroll to position [58, 0]
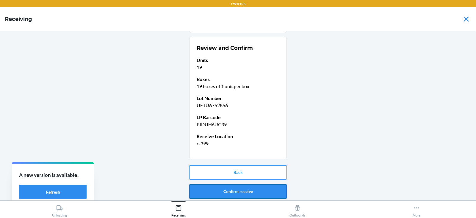
click at [275, 193] on button "Confirm receive" at bounding box center [238, 191] width 98 height 14
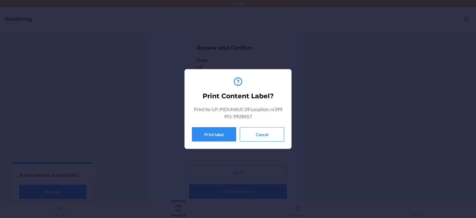
click at [223, 127] on button "Print label" at bounding box center [214, 134] width 44 height 14
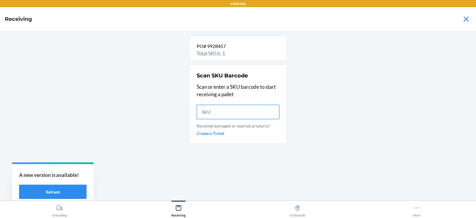
scroll to position [0, 0]
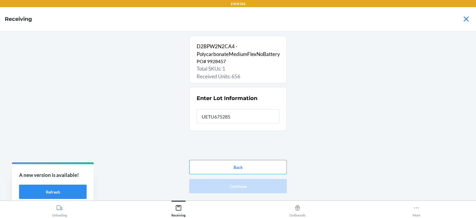
type input "UETU6752856"
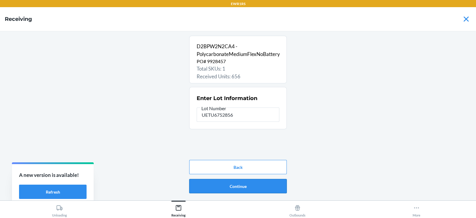
click at [269, 192] on button "Continue" at bounding box center [238, 186] width 98 height 14
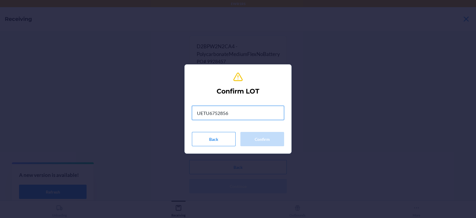
type input "UETU6752856"
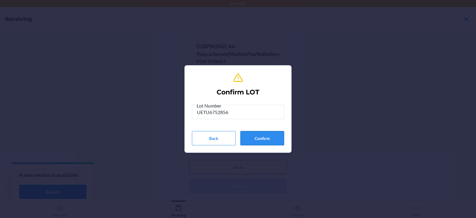
click at [268, 143] on button "Confirm" at bounding box center [263, 138] width 44 height 14
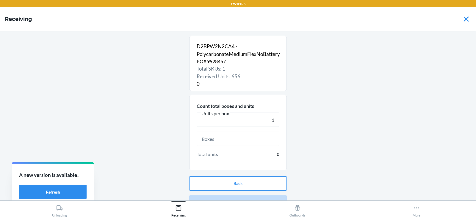
type input "1"
click at [231, 139] on input "text" at bounding box center [238, 139] width 83 height 14
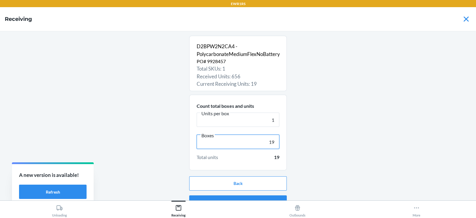
scroll to position [11, 0]
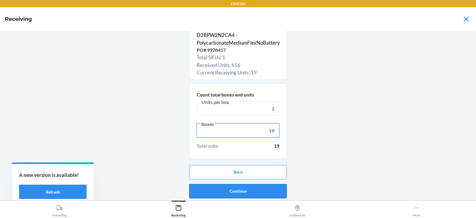
type input "19"
click at [252, 197] on button "Continue" at bounding box center [238, 191] width 98 height 14
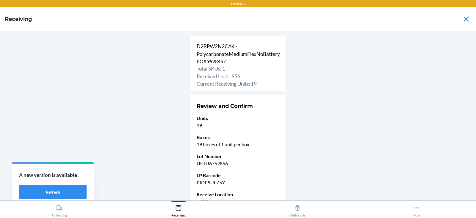
scroll to position [58, 0]
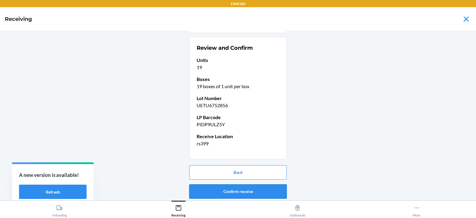
click at [268, 194] on button "Confirm receive" at bounding box center [238, 191] width 98 height 14
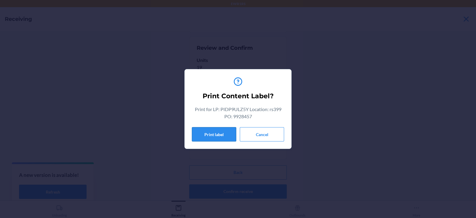
click at [214, 138] on button "Print label" at bounding box center [214, 134] width 44 height 14
